Goal: Transaction & Acquisition: Purchase product/service

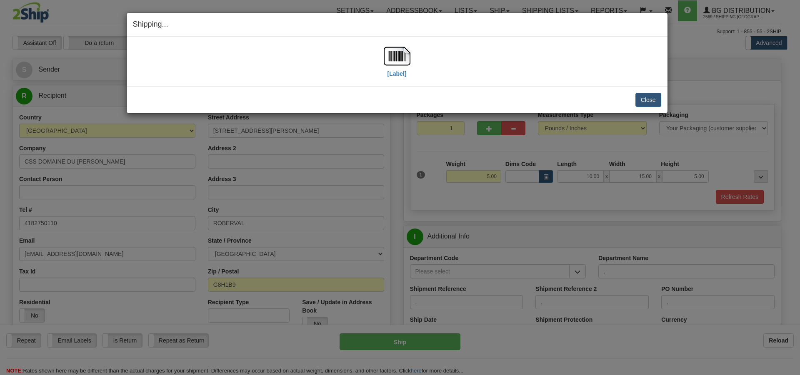
select select "2"
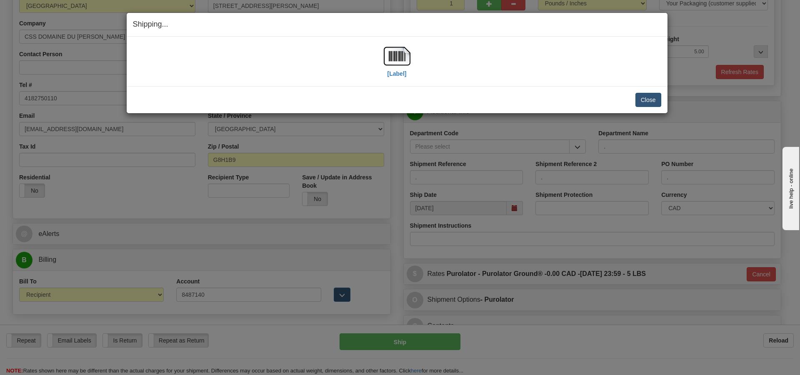
scroll to position [125, 0]
click at [640, 95] on button "Close" at bounding box center [649, 100] width 26 height 14
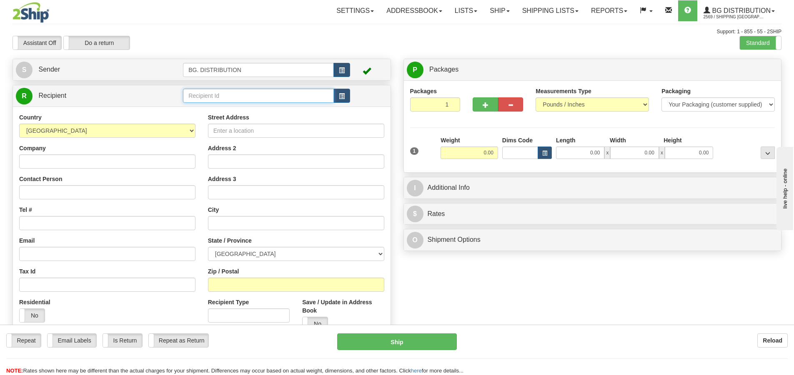
click at [236, 98] on input "text" at bounding box center [258, 96] width 151 height 14
type input "60151"
click button "Delete" at bounding box center [0, 0] width 0 height 0
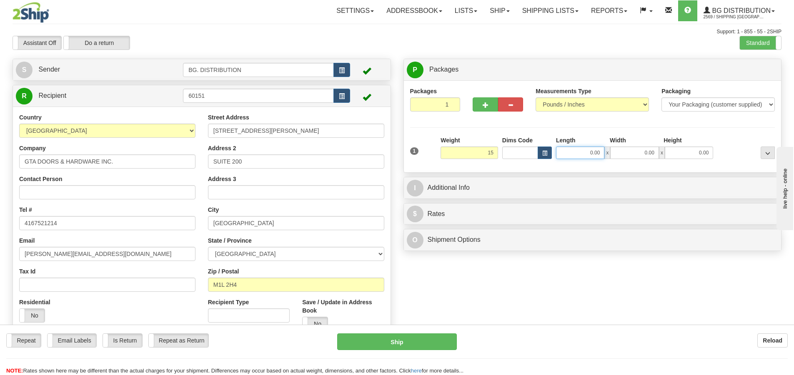
type input "15.00"
click at [593, 158] on input "0.00" at bounding box center [580, 153] width 48 height 13
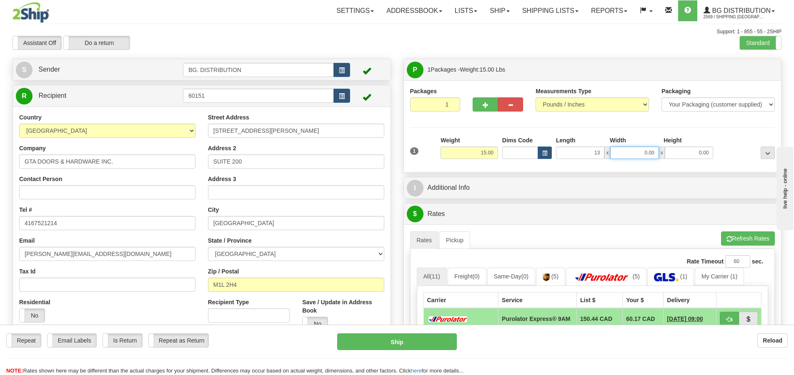
type input "13.00"
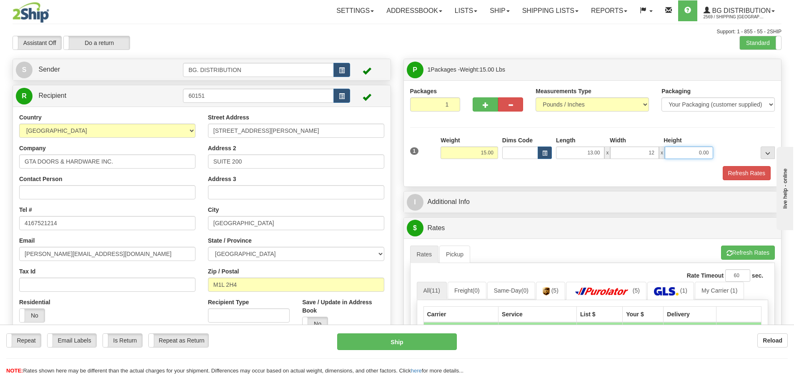
type input "12.00"
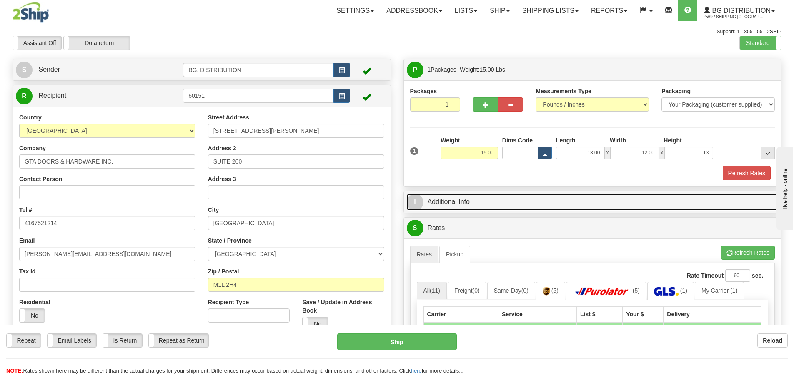
type input "13.00"
click at [423, 205] on span "I" at bounding box center [415, 202] width 17 height 17
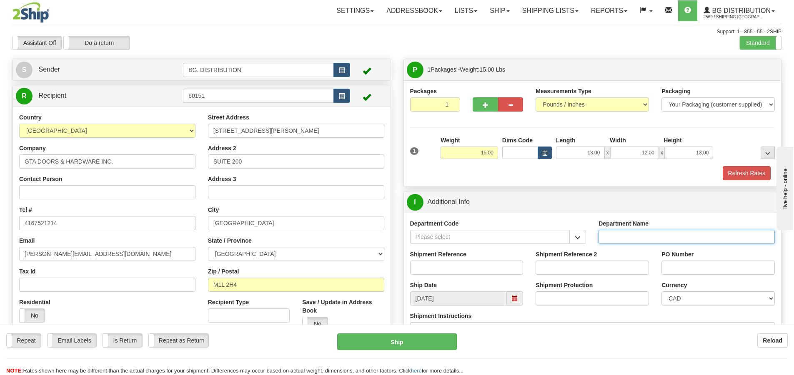
click at [633, 239] on input "Department Name" at bounding box center [686, 237] width 176 height 14
type input "."
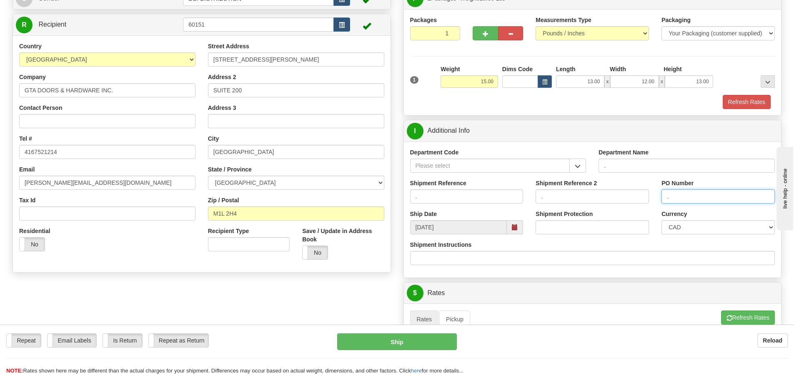
scroll to position [83, 0]
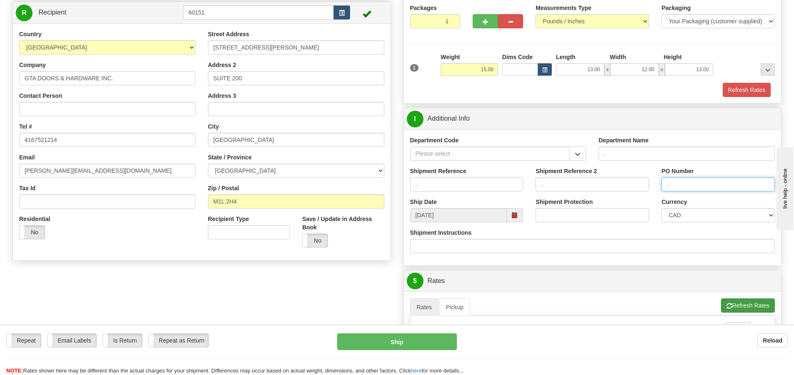
type input "."
click at [740, 305] on button "Refresh Rates" at bounding box center [748, 306] width 54 height 14
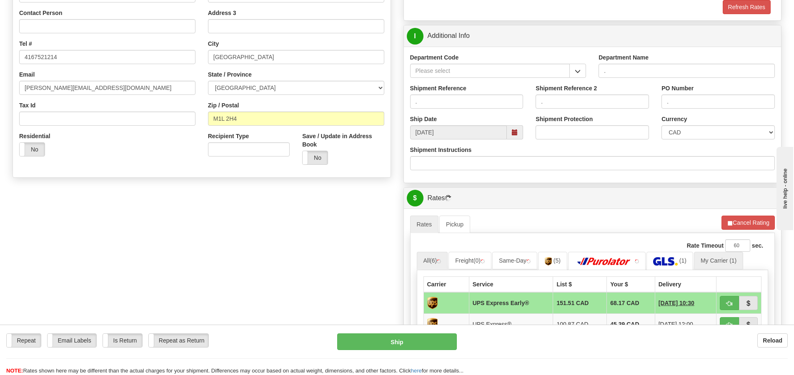
scroll to position [167, 0]
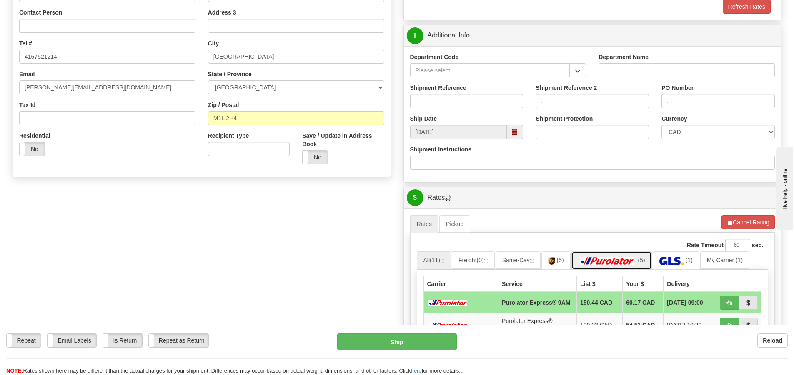
click at [601, 263] on img at bounding box center [607, 261] width 58 height 8
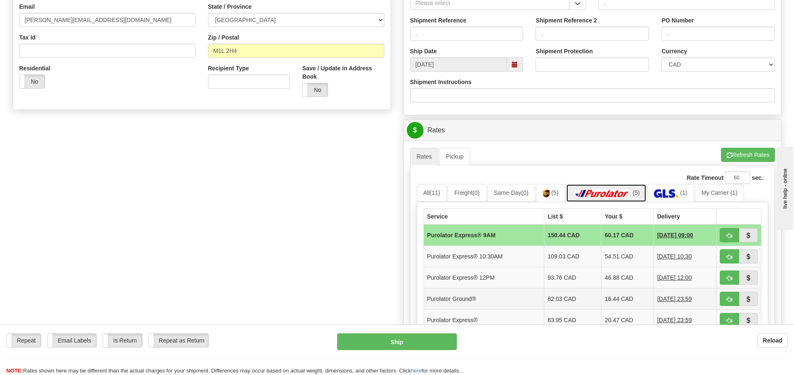
scroll to position [292, 0]
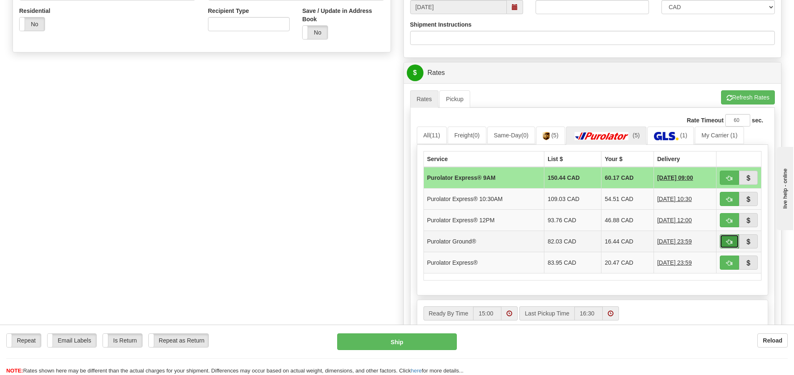
click at [728, 240] on span "button" at bounding box center [729, 242] width 6 height 5
type input "260"
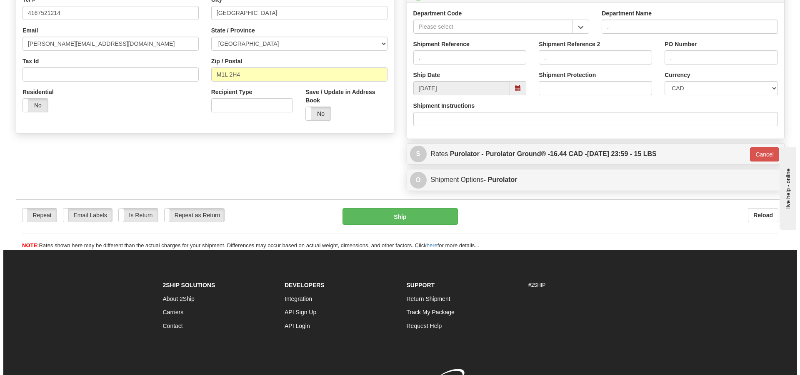
scroll to position [91, 0]
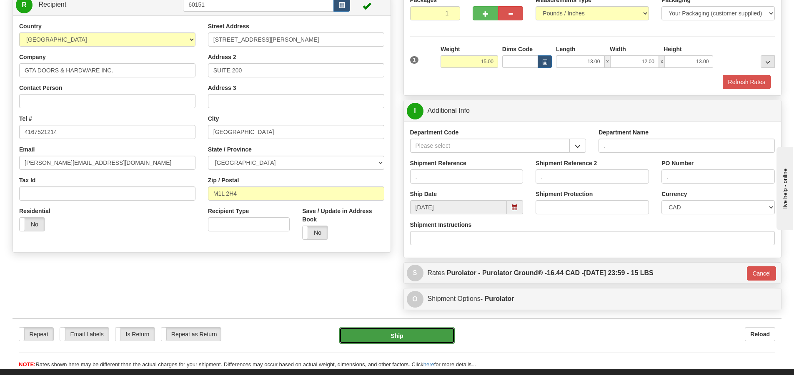
click at [380, 338] on button "Ship" at bounding box center [396, 336] width 115 height 17
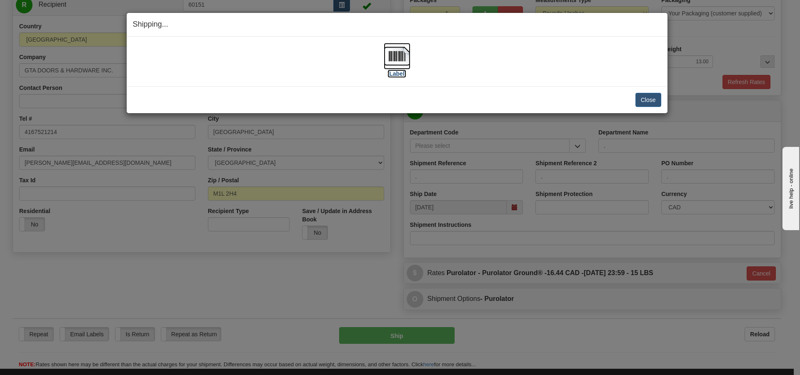
click at [398, 76] on label "[Label]" at bounding box center [397, 74] width 19 height 8
click at [649, 102] on button "Close" at bounding box center [649, 100] width 26 height 14
